Goal: Task Accomplishment & Management: Use online tool/utility

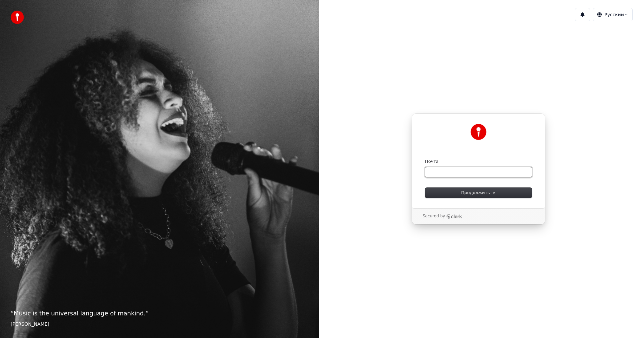
click at [465, 171] on input "Почта" at bounding box center [478, 172] width 107 height 10
click at [583, 19] on button "1" at bounding box center [582, 14] width 15 height 13
click at [577, 74] on div "Продолжить с помощью Google или Почта ** Продолжить Secured by" at bounding box center [478, 169] width 319 height 285
type input "**"
drag, startPoint x: 446, startPoint y: 173, endPoint x: 409, endPoint y: 173, distance: 37.5
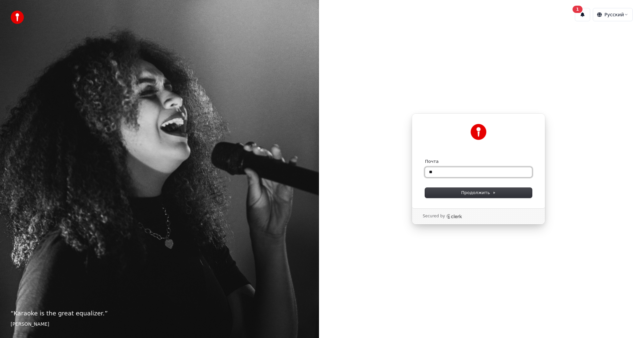
click at [409, 173] on div "Продолжить с помощью Google или Почта ** Продолжить Secured by" at bounding box center [478, 169] width 319 height 285
type input "*"
click at [462, 192] on span "Продолжить" at bounding box center [478, 193] width 35 height 6
type input "**********"
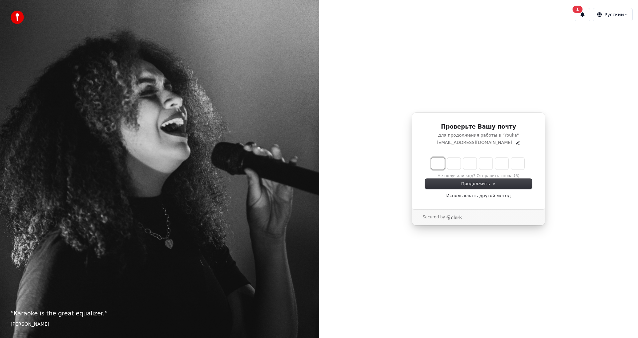
type input "*"
type input "**"
type input "*"
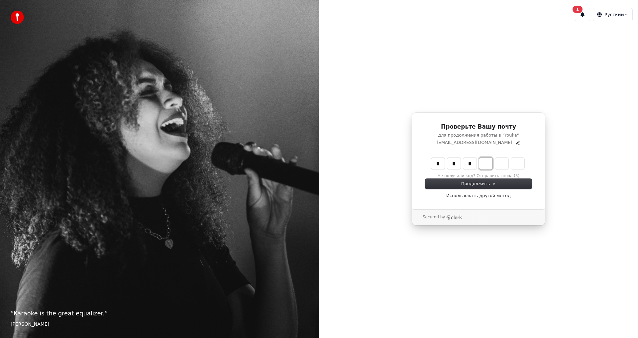
type input "***"
type input "*"
type input "****"
type input "*"
type input "******"
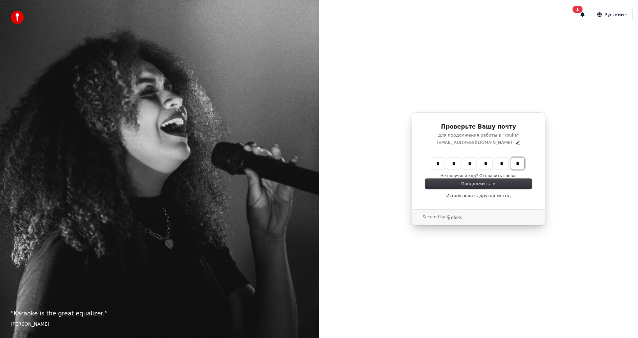
type input "*"
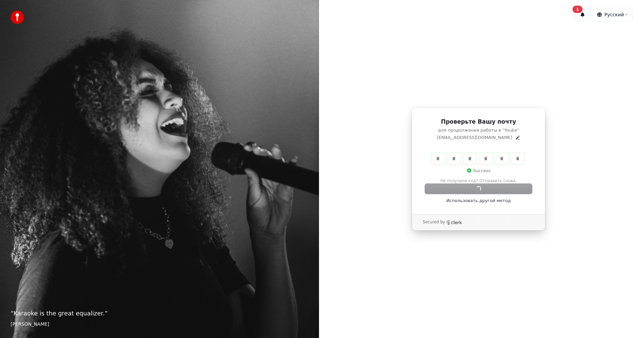
click at [462, 68] on div "Проверьте Вашу почту для продолжения работы в "Youka" alexander05e1@yandex.ru *…" at bounding box center [478, 169] width 319 height 285
click at [441, 184] on div "Продолжить Использовать другой метод" at bounding box center [478, 194] width 107 height 20
click at [441, 212] on div "Проверьте Вашу почту для продолжения работы в "Youka" alexander05e1@yandex.ru *…" at bounding box center [479, 160] width 134 height 107
click at [450, 222] on icon "Clerk logo" at bounding box center [454, 222] width 16 height 5
click at [580, 15] on button "1" at bounding box center [582, 14] width 15 height 13
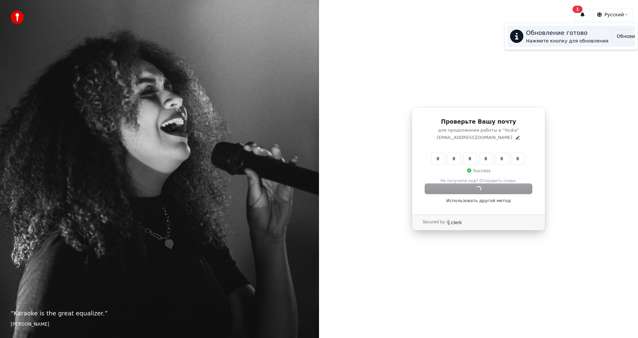
click at [614, 37] on button "Обновить" at bounding box center [628, 36] width 35 height 13
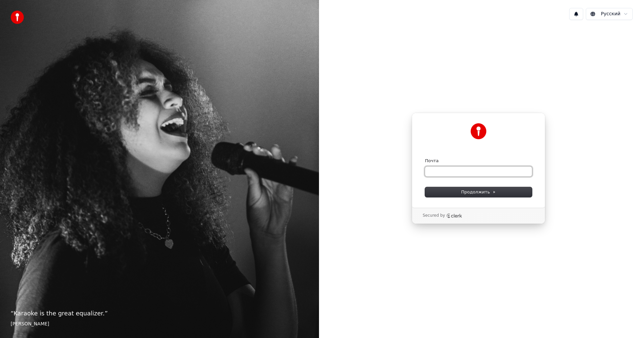
click at [465, 173] on input "Почта" at bounding box center [478, 171] width 107 height 10
click at [467, 193] on span "Продолжить" at bounding box center [478, 192] width 35 height 6
type input "**********"
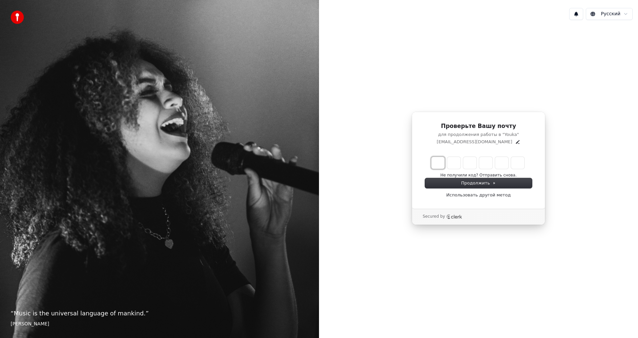
type input "*"
type input "**"
type input "*"
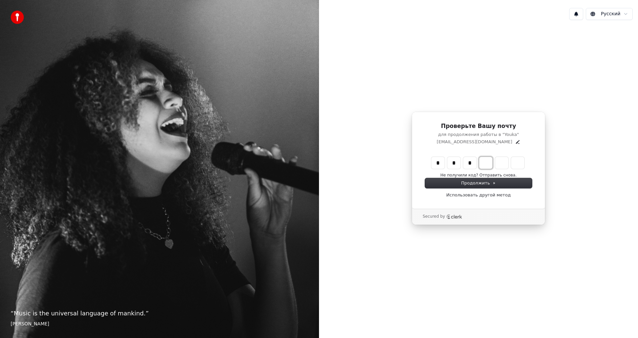
type input "***"
type input "*"
type input "****"
type input "*"
type input "******"
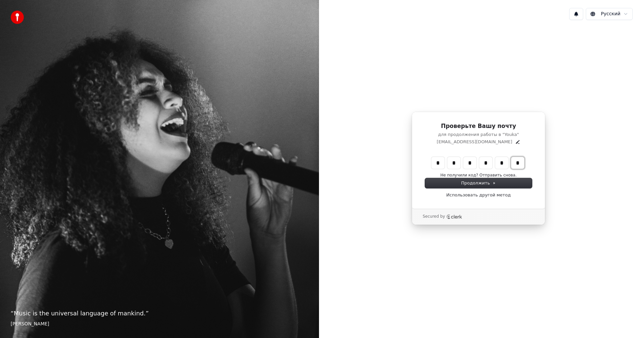
type input "*"
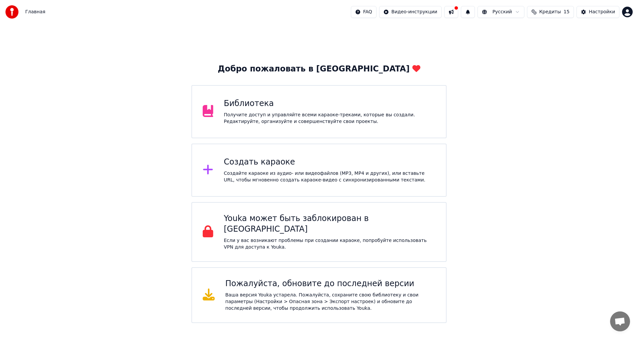
click at [327, 162] on div "Создать караоке" at bounding box center [330, 162] width 212 height 11
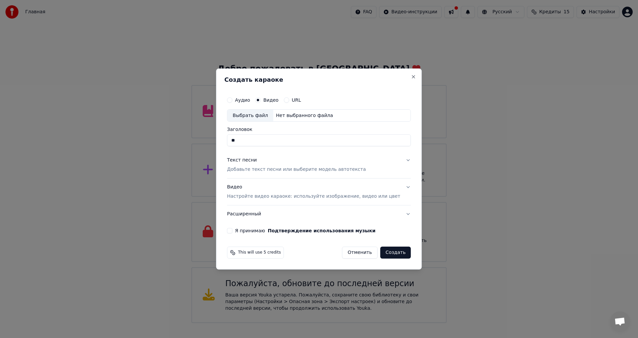
type input "*"
click at [255, 230] on label "Я принимаю Подтверждение использования музыки" at bounding box center [305, 230] width 141 height 5
click at [232, 230] on button "Я принимаю Подтверждение использования музыки" at bounding box center [229, 230] width 5 height 5
click at [392, 254] on button "Создать" at bounding box center [395, 253] width 31 height 12
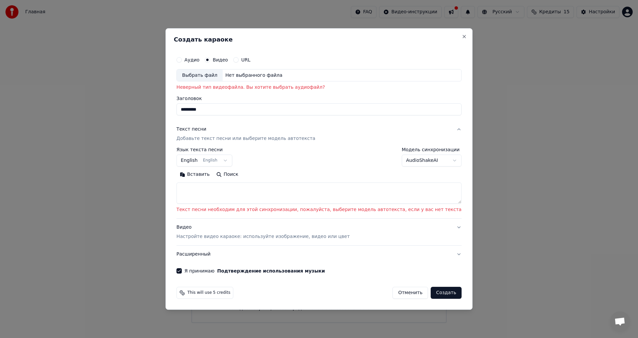
click at [223, 76] on div "Выбрать файл" at bounding box center [200, 75] width 46 height 12
type input "**********"
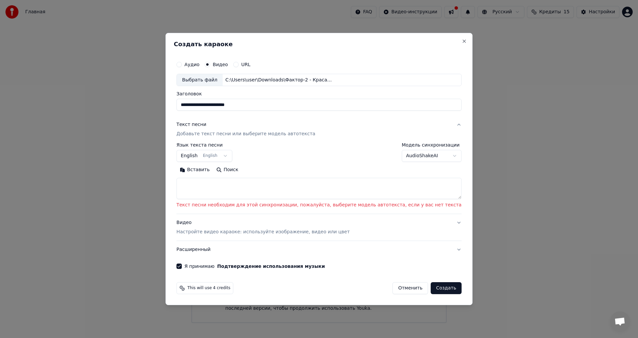
click at [232, 157] on button "English English" at bounding box center [204, 156] width 56 height 12
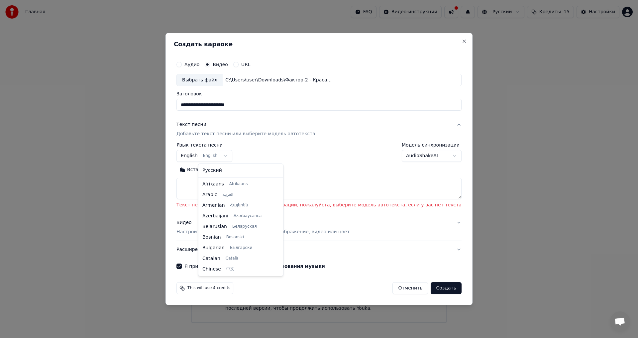
scroll to position [53, 0]
select select "**"
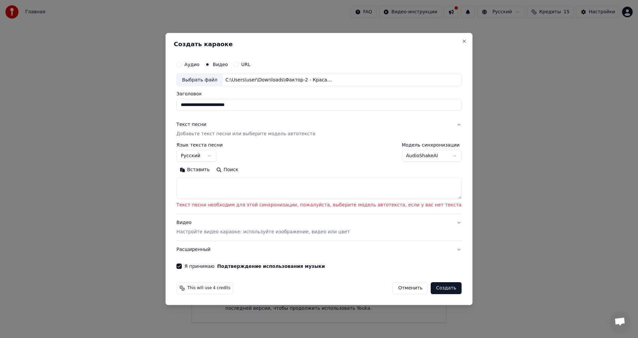
click at [236, 188] on textarea at bounding box center [318, 188] width 285 height 21
paste textarea "**********"
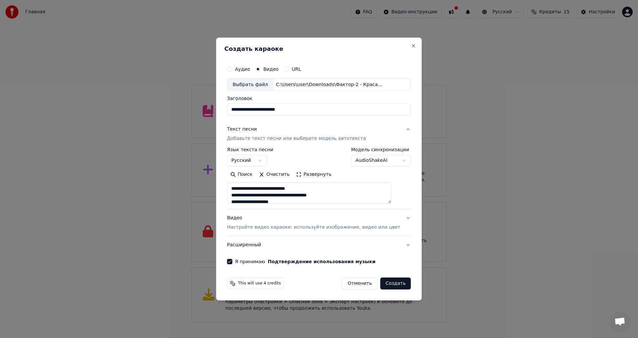
scroll to position [287, 0]
type textarea "**********"
click at [329, 228] on p "Настройте видео караоке: используйте изображение, видео или цвет" at bounding box center [313, 227] width 173 height 7
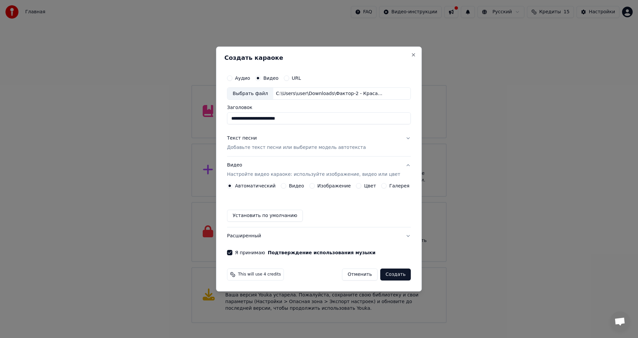
click at [358, 186] on button "Цвет" at bounding box center [358, 185] width 5 height 5
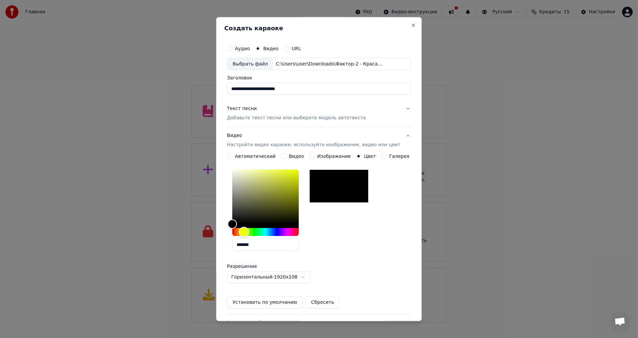
click at [248, 231] on div "Hue" at bounding box center [265, 232] width 66 height 8
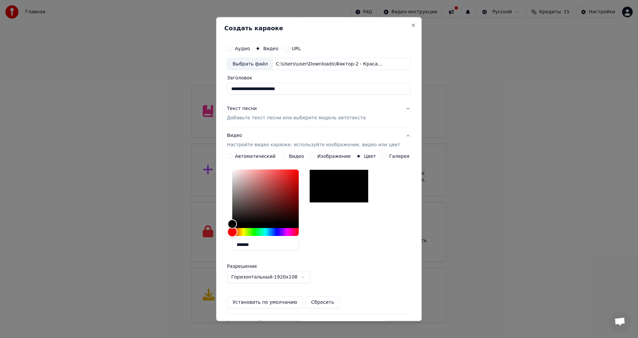
drag, startPoint x: 248, startPoint y: 231, endPoint x: 228, endPoint y: 233, distance: 21.0
click at [228, 233] on div "**********" at bounding box center [319, 169] width 206 height 304
click at [237, 157] on div "Автоматический" at bounding box center [251, 156] width 49 height 5
click at [232, 156] on button "Автоматический" at bounding box center [229, 156] width 5 height 5
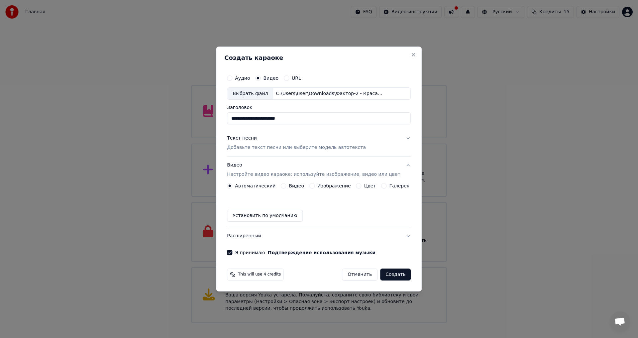
click at [387, 273] on button "Создать" at bounding box center [395, 274] width 31 height 12
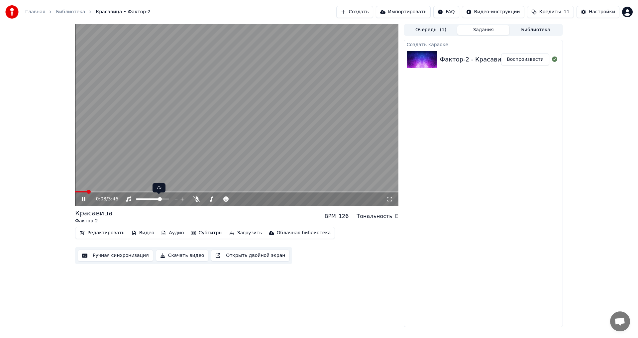
click at [161, 197] on span at bounding box center [160, 199] width 4 height 4
click at [218, 192] on span at bounding box center [236, 191] width 323 height 1
click at [225, 191] on span at bounding box center [236, 191] width 323 height 1
click at [240, 191] on div "1:45 / 3:46" at bounding box center [236, 115] width 323 height 182
click at [243, 193] on div "1:45 / 3:46" at bounding box center [236, 198] width 323 height 13
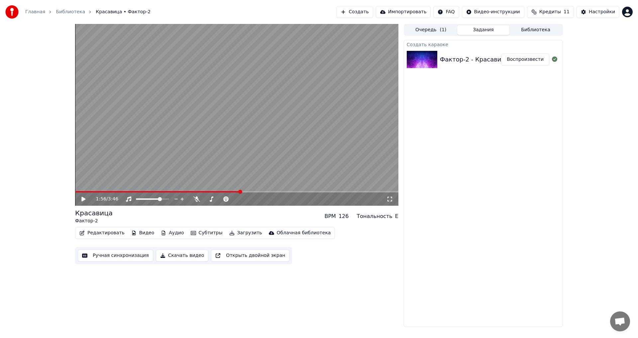
click at [240, 192] on span at bounding box center [236, 191] width 323 height 1
click at [233, 131] on video at bounding box center [236, 115] width 323 height 182
click at [239, 130] on video at bounding box center [236, 115] width 323 height 182
click at [196, 255] on button "Скачать видео" at bounding box center [182, 255] width 53 height 12
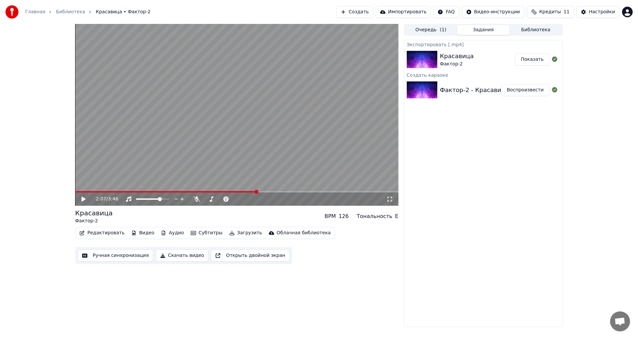
click at [532, 58] on button "Показать" at bounding box center [532, 59] width 34 height 12
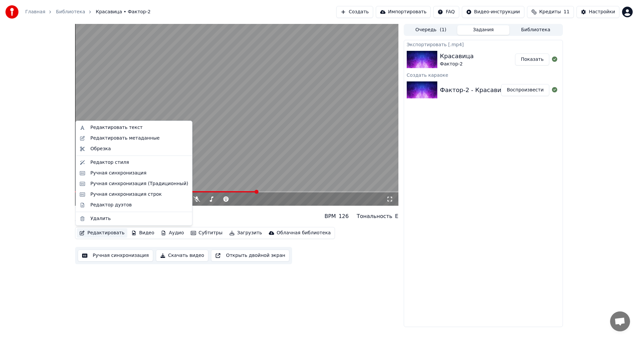
click at [105, 235] on button "Редактировать" at bounding box center [102, 232] width 50 height 9
click at [121, 164] on div "Редактор стиля" at bounding box center [109, 162] width 39 height 7
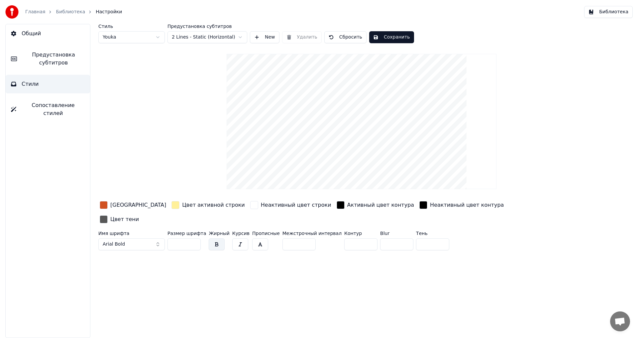
click at [156, 238] on button "Arial Bold" at bounding box center [131, 244] width 66 height 12
click at [144, 238] on button "Arial Bold" at bounding box center [131, 244] width 66 height 12
click at [155, 238] on button "Arial Bold" at bounding box center [131, 244] width 66 height 12
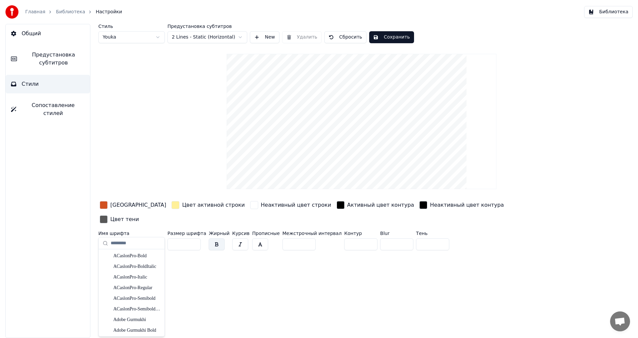
click at [142, 238] on button "Arial Bold" at bounding box center [131, 244] width 66 height 12
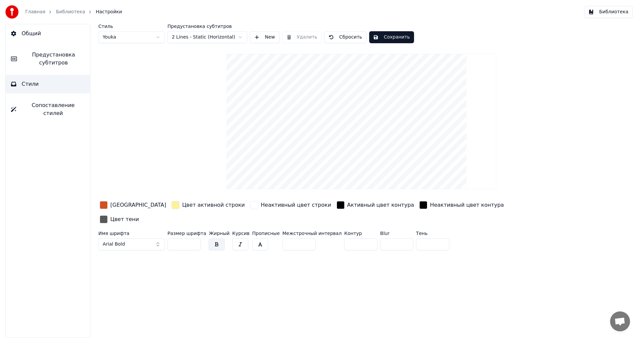
click at [103, 205] on div "button" at bounding box center [104, 205] width 8 height 8
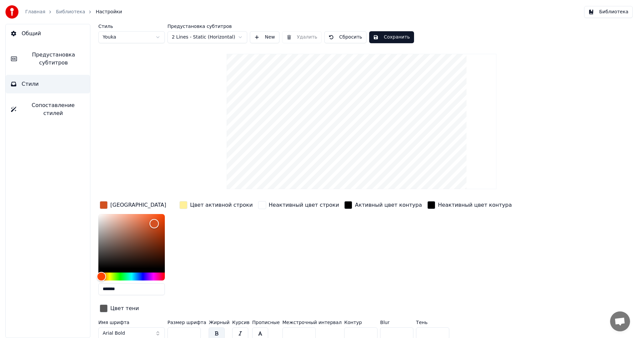
click at [391, 38] on button "Сохранить" at bounding box center [391, 37] width 45 height 12
click at [397, 39] on button "Сохранить" at bounding box center [391, 37] width 45 height 12
click at [601, 13] on button "Библиотека" at bounding box center [608, 12] width 49 height 12
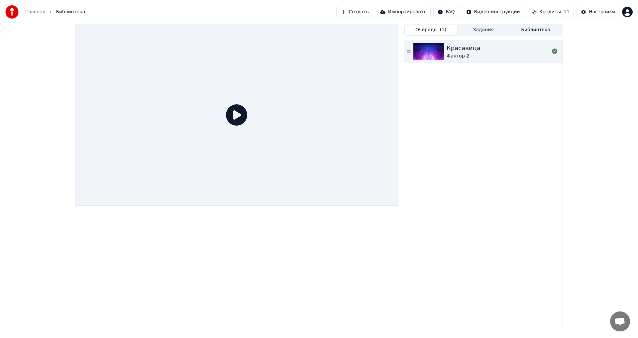
click at [438, 32] on button "Очередь ( 1 )" at bounding box center [431, 30] width 52 height 10
click at [491, 31] on button "Задания" at bounding box center [483, 30] width 52 height 10
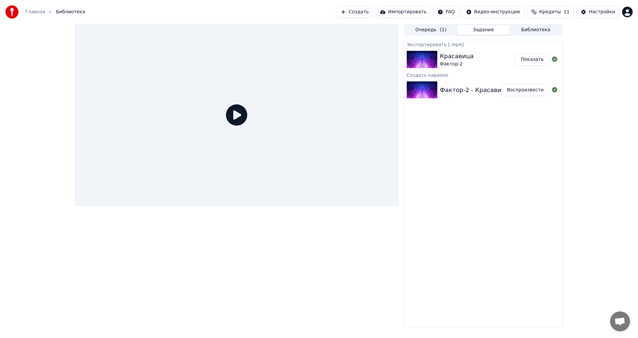
click at [548, 10] on span "Кредиты" at bounding box center [550, 12] width 22 height 7
click at [244, 117] on icon at bounding box center [236, 114] width 21 height 21
click at [59, 17] on div "Главная Библиотека" at bounding box center [45, 11] width 80 height 13
click at [33, 15] on link "Главная" at bounding box center [35, 12] width 20 height 7
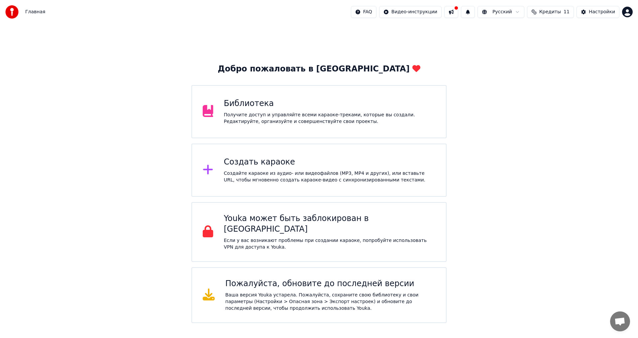
click at [451, 15] on button at bounding box center [451, 12] width 14 height 12
click at [470, 14] on button at bounding box center [468, 12] width 14 height 12
click at [559, 14] on span "Кредиты" at bounding box center [550, 12] width 22 height 7
click at [592, 11] on div "Настройки" at bounding box center [602, 12] width 26 height 7
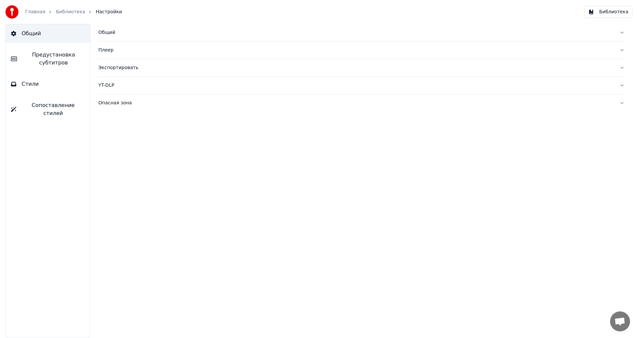
click at [47, 33] on button "Общий" at bounding box center [48, 33] width 84 height 19
click at [36, 11] on link "Главная" at bounding box center [35, 12] width 20 height 7
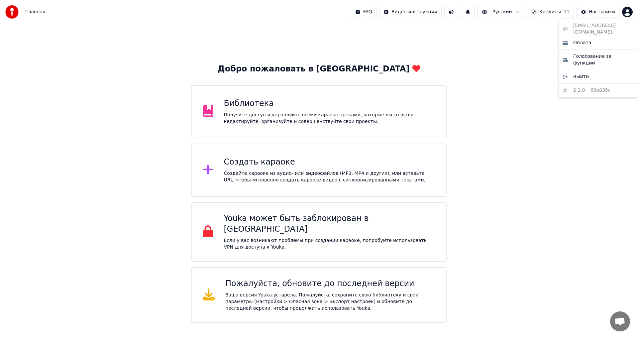
click at [630, 10] on html "Главная FAQ Видео-инструкции Русский Кредиты 11 Настройки Добро пожаловать в Yo…" at bounding box center [319, 161] width 638 height 323
click at [595, 38] on div "Оплата" at bounding box center [598, 43] width 76 height 11
click at [628, 10] on html "Главная FAQ Видео-инструкции Русский Кредиты 11 Настройки Добро пожаловать в Yo…" at bounding box center [319, 161] width 638 height 323
click at [363, 12] on html "Главная FAQ Видео-инструкции Русский Кредиты 11 Настройки Добро пожаловать в Yo…" at bounding box center [319, 161] width 638 height 323
click at [552, 58] on div "Добро пожаловать в Youka Библиотека Получите доступ и управляйте всеми караоке-…" at bounding box center [319, 173] width 638 height 299
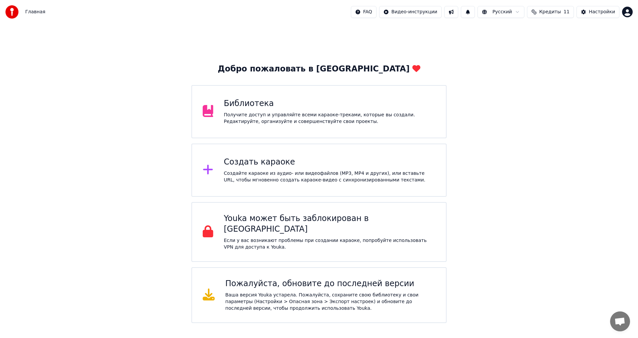
click at [561, 9] on span "Кредиты" at bounding box center [550, 12] width 22 height 7
click at [558, 62] on button "Обновить" at bounding box center [551, 61] width 40 height 12
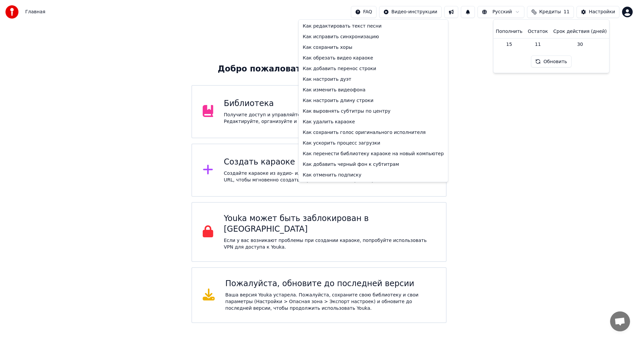
click at [369, 12] on html "Главная FAQ Видео-инструкции Русский Кредиты 11 Настройки Добро пожаловать в Yo…" at bounding box center [319, 161] width 638 height 323
click at [503, 34] on html "Главная FAQ Видео-инструкции Русский Кредиты 11 Настройки Добро пожаловать в Yo…" at bounding box center [319, 161] width 638 height 323
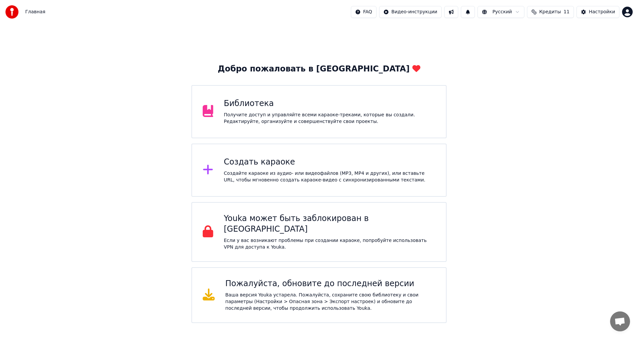
click at [14, 12] on img at bounding box center [11, 11] width 13 height 13
click at [34, 13] on span "Главная" at bounding box center [35, 12] width 20 height 7
click at [35, 13] on span "Главная" at bounding box center [35, 12] width 20 height 7
click at [13, 13] on img at bounding box center [11, 11] width 13 height 13
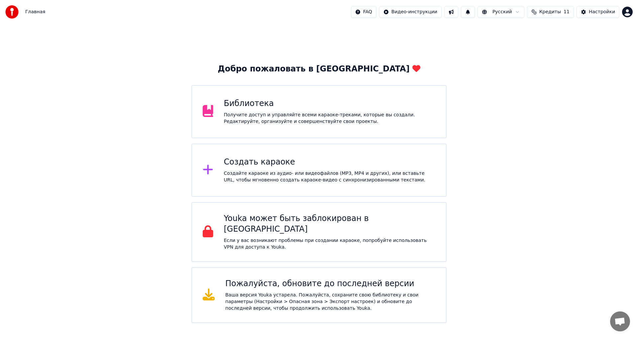
click at [29, 13] on span "Главная" at bounding box center [35, 12] width 20 height 7
click at [15, 11] on img at bounding box center [11, 11] width 13 height 13
click at [28, 12] on span "Главная" at bounding box center [35, 12] width 20 height 7
click at [601, 14] on div "Настройки" at bounding box center [602, 12] width 26 height 7
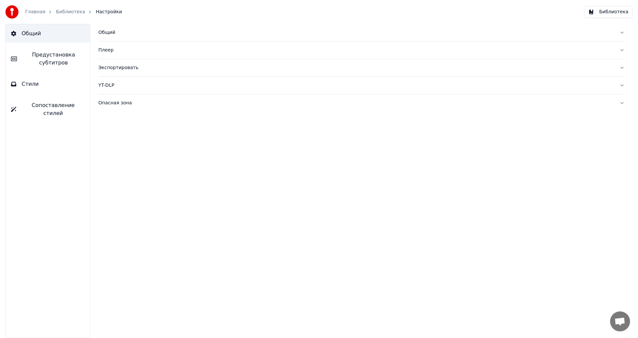
click at [608, 13] on button "Библиотека" at bounding box center [608, 12] width 49 height 12
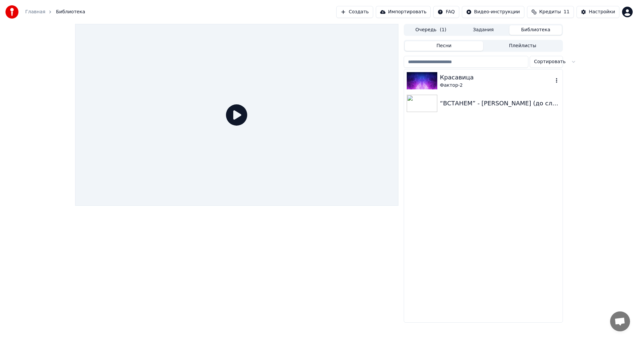
click at [452, 78] on div "Красавица" at bounding box center [496, 77] width 113 height 9
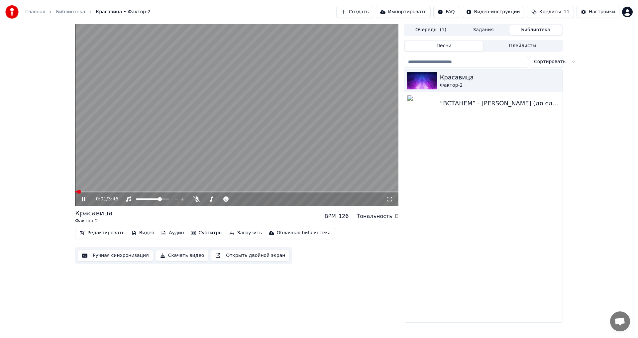
click at [228, 123] on video at bounding box center [236, 115] width 323 height 182
click at [137, 255] on button "Ручная синхронизация" at bounding box center [115, 255] width 75 height 12
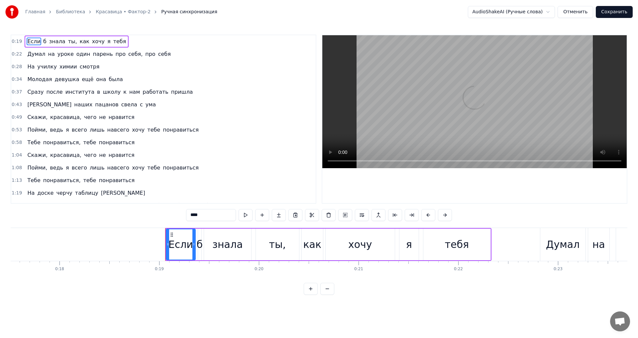
scroll to position [0, 1866]
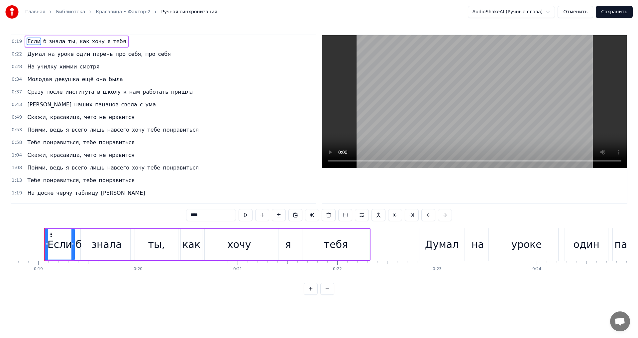
click at [571, 13] on button "Отменить" at bounding box center [575, 12] width 36 height 12
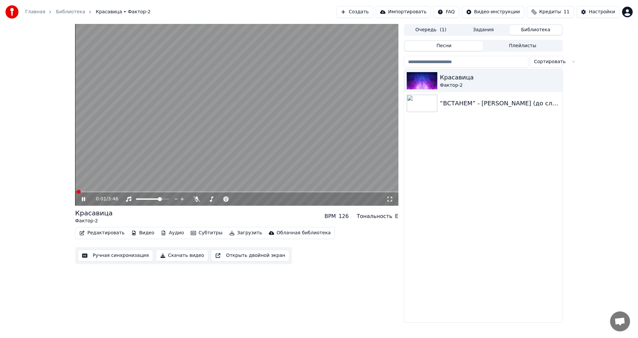
click at [178, 149] on video at bounding box center [236, 115] width 323 height 182
